Goal: Contribute content

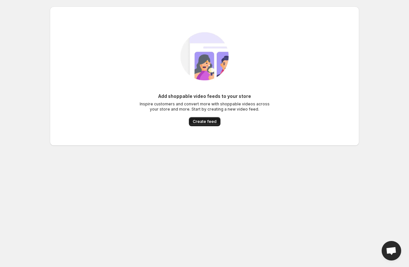
click at [207, 120] on span "Create feed" at bounding box center [205, 121] width 24 height 5
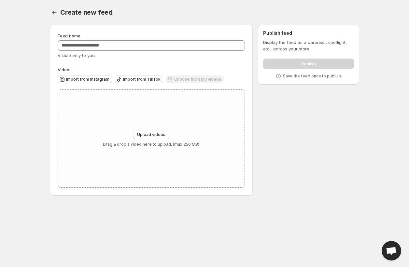
click at [171, 82] on div "Choose from My videos" at bounding box center [195, 79] width 58 height 9
click at [97, 80] on span "Import from Instagram" at bounding box center [87, 79] width 43 height 5
